Goal: Find specific page/section

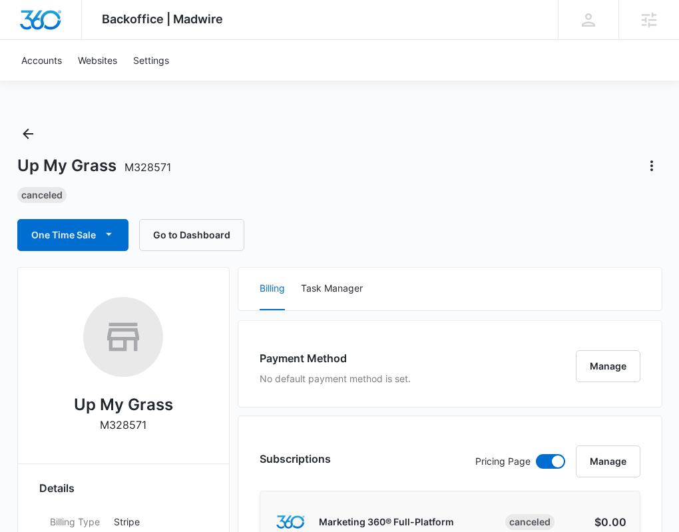
click at [38, 143] on div "Up My Grass M328571 Canceled One Time Sale Go to Dashboard" at bounding box center [339, 187] width 645 height 128
click at [31, 138] on icon "Back" at bounding box center [28, 134] width 16 height 16
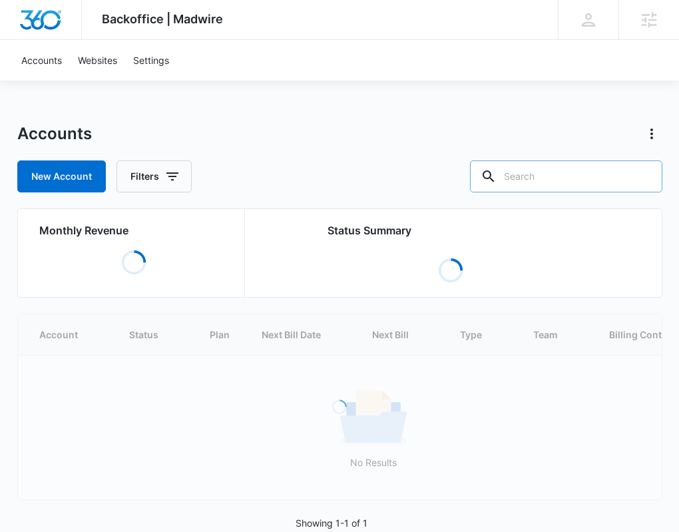
click at [549, 173] on input "text" at bounding box center [566, 176] width 192 height 32
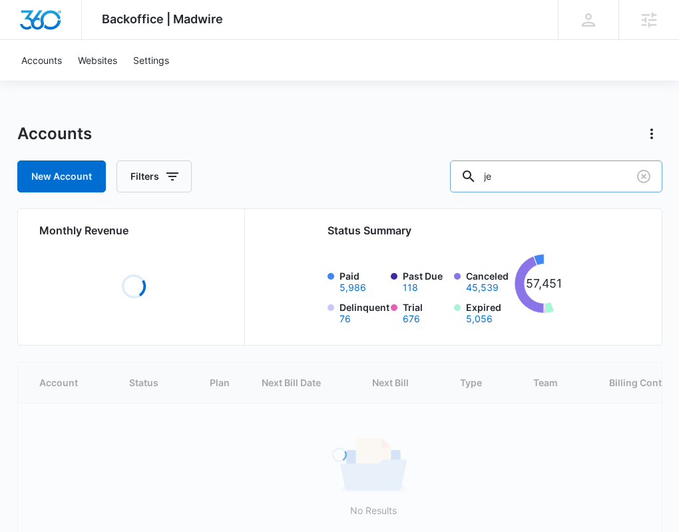
type input "j"
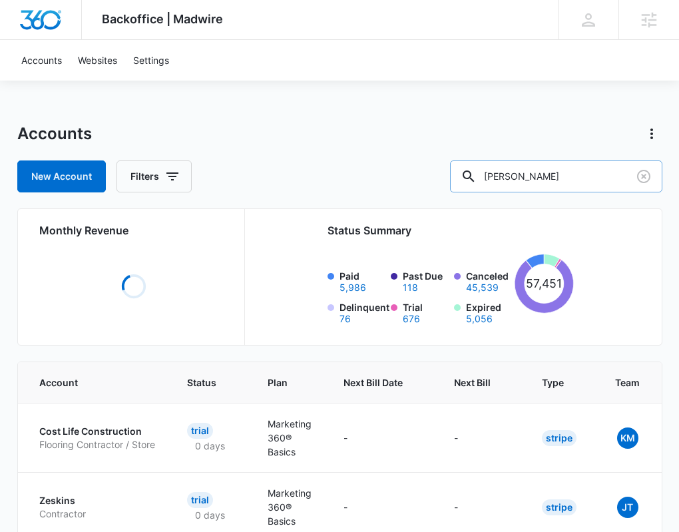
type input "finnegan"
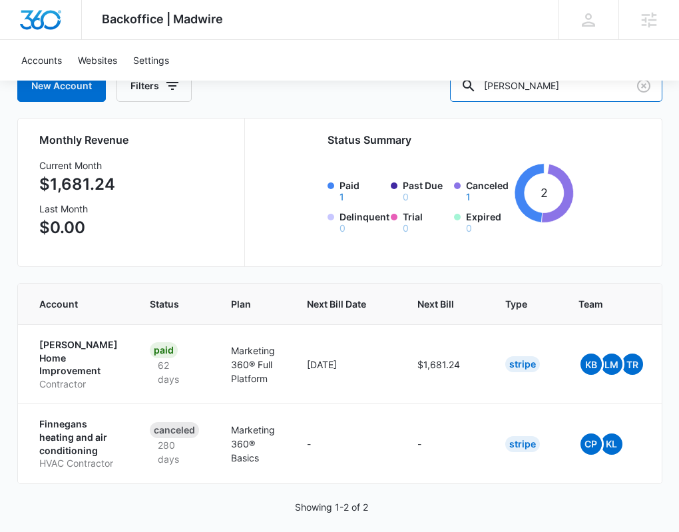
scroll to position [91, 0]
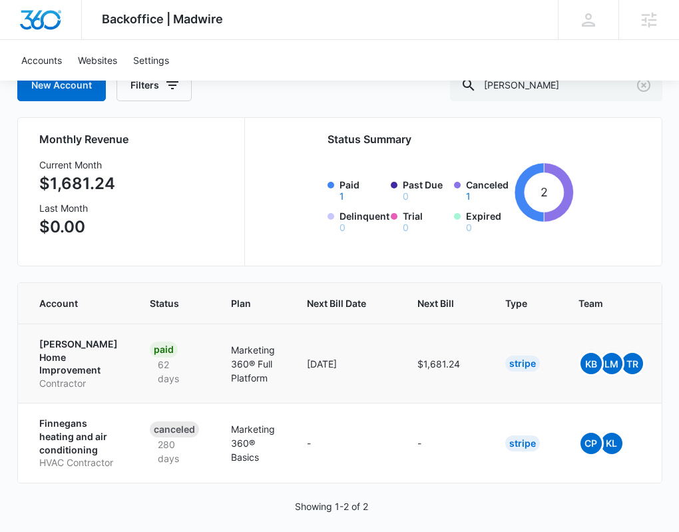
click at [94, 342] on p "Finnegan Home Improvement" at bounding box center [78, 357] width 79 height 39
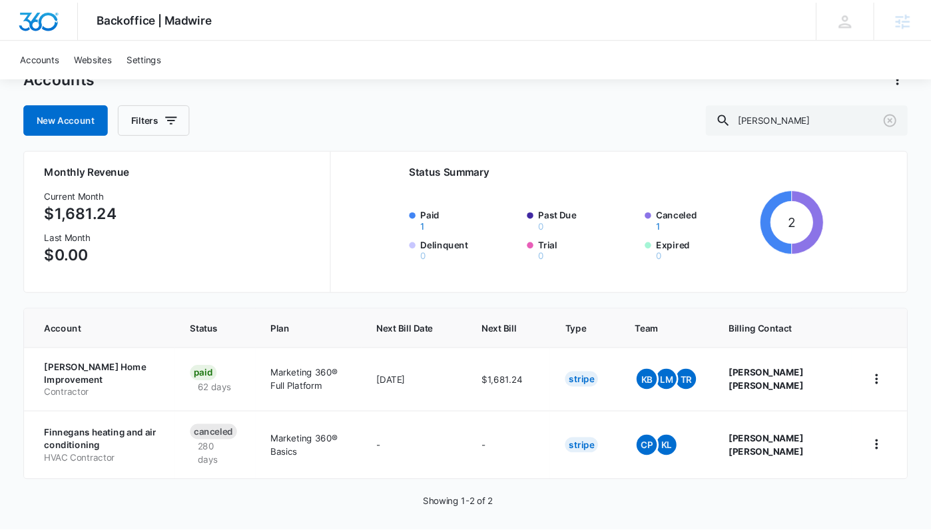
scroll to position [55, 0]
